Goal: Task Accomplishment & Management: Use online tool/utility

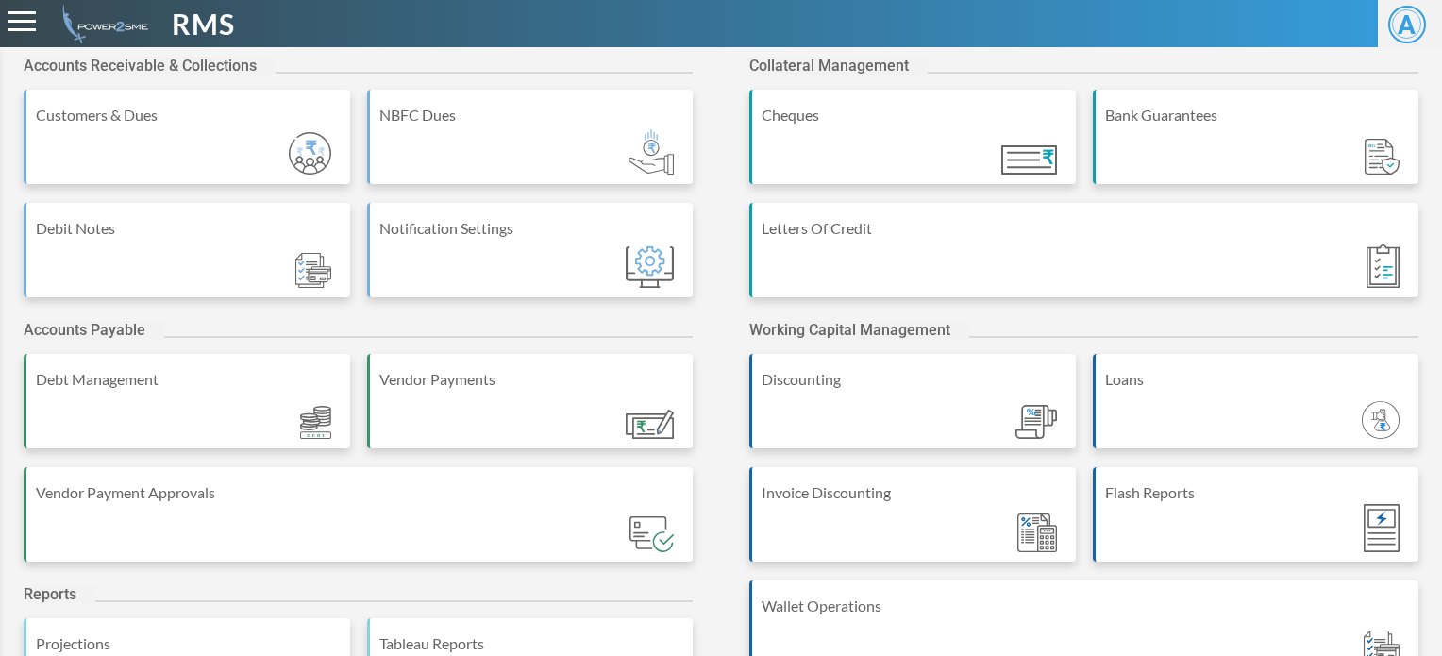
click at [203, 24] on span "RMS" at bounding box center [203, 24] width 63 height 42
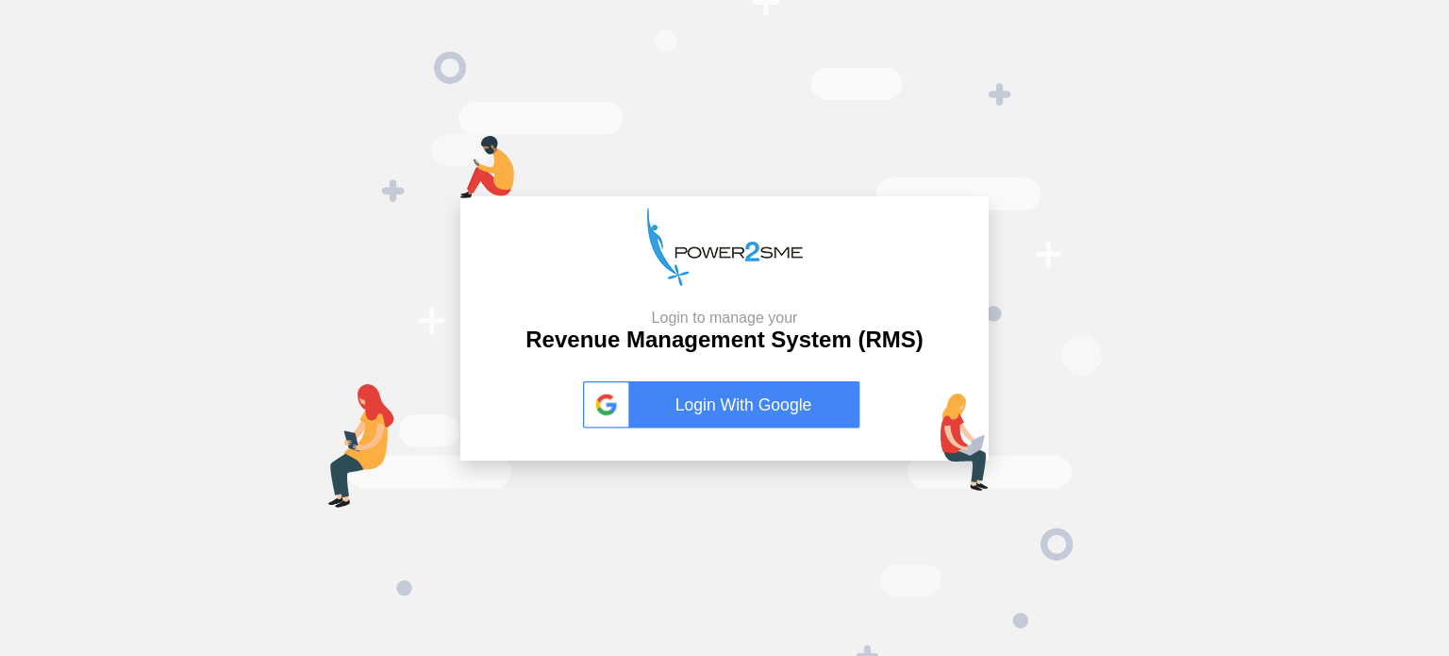
click at [765, 407] on link "Login With Google" at bounding box center [724, 404] width 283 height 47
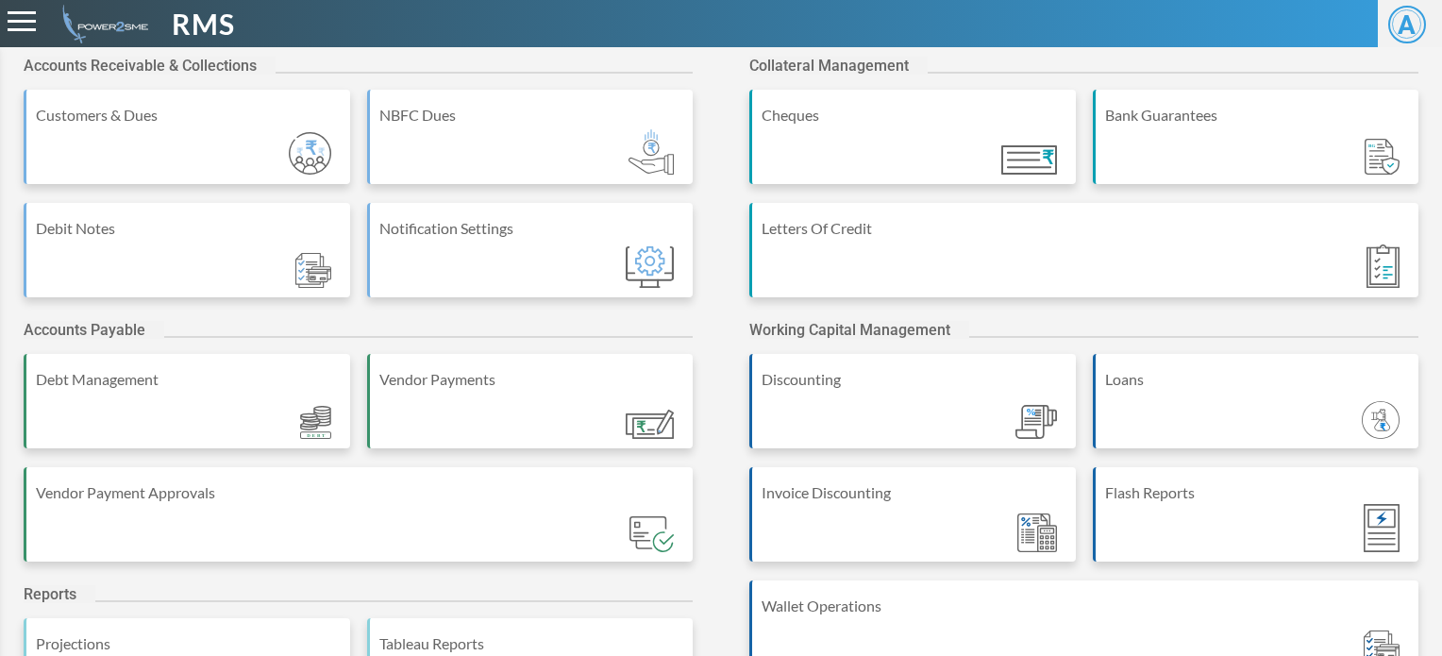
click at [556, 59] on div "Accounts Receivable & Collections" at bounding box center [358, 73] width 669 height 33
click at [517, 66] on div "Accounts Receivable & Collections" at bounding box center [358, 73] width 669 height 33
click at [511, 70] on div "Accounts Receivable & Collections" at bounding box center [358, 73] width 669 height 33
click at [543, 59] on div "Accounts Receivable & Collections" at bounding box center [358, 73] width 669 height 33
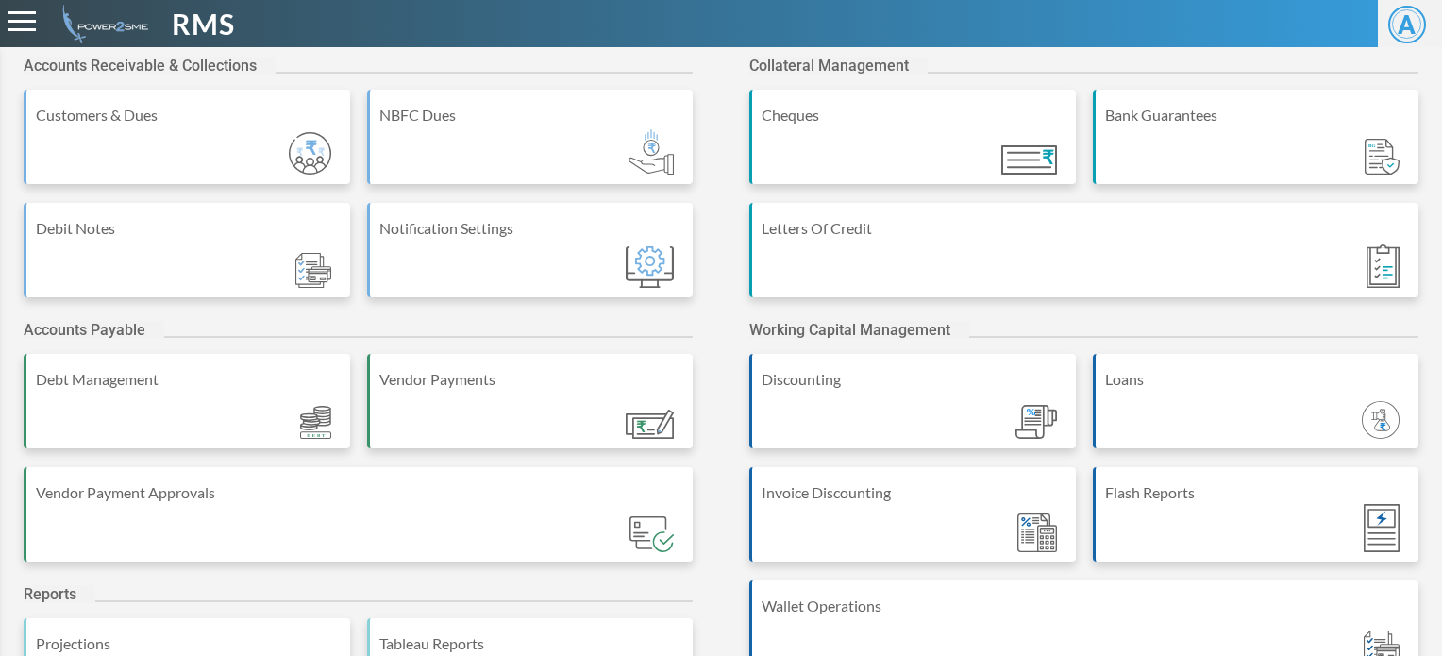
click at [543, 59] on div "Accounts Receivable & Collections" at bounding box center [358, 73] width 669 height 33
